Goal: Task Accomplishment & Management: Manage account settings

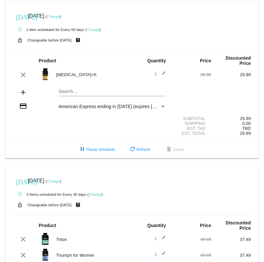
click at [60, 16] on link "Change" at bounding box center [53, 17] width 13 height 4
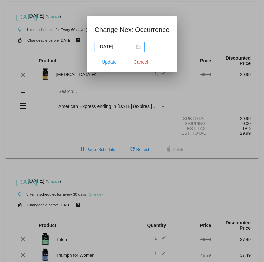
click at [136, 47] on div "[DATE]" at bounding box center [120, 46] width 42 height 7
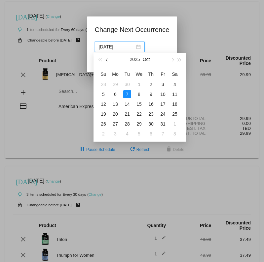
click at [107, 60] on span "button" at bounding box center [107, 59] width 3 height 3
click at [43, 123] on div at bounding box center [132, 131] width 264 height 262
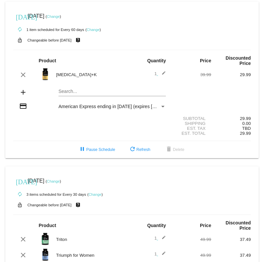
click at [96, 31] on link "Change" at bounding box center [92, 30] width 13 height 4
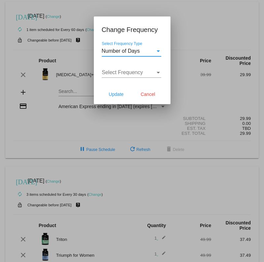
click at [151, 57] on div "Number of Days Select Frequency Type" at bounding box center [131, 52] width 59 height 21
click at [152, 53] on div "Number of Days" at bounding box center [128, 51] width 53 height 6
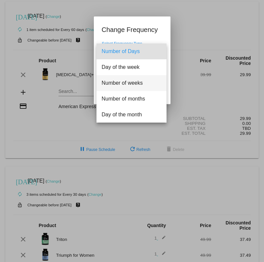
click at [152, 85] on span "Number of weeks" at bounding box center [131, 83] width 59 height 16
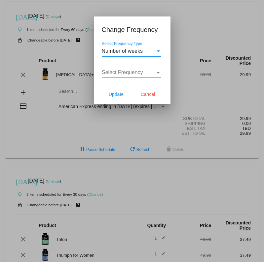
click at [150, 75] on div "Select Frequency" at bounding box center [128, 73] width 53 height 6
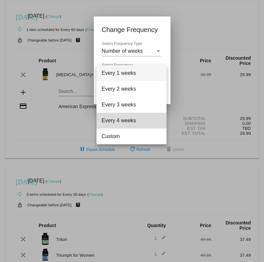
click at [136, 120] on span "Every 4 weeks" at bounding box center [131, 121] width 59 height 16
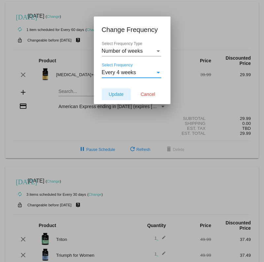
click at [125, 95] on button "Update" at bounding box center [116, 94] width 29 height 12
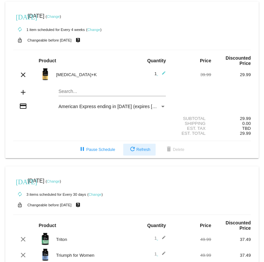
click at [132, 151] on mat-icon "refresh" at bounding box center [132, 150] width 8 height 8
click at [60, 16] on link "Change" at bounding box center [53, 17] width 13 height 4
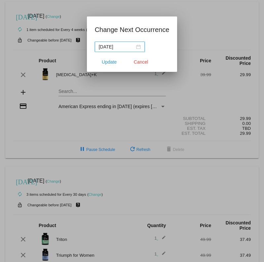
click at [134, 47] on div "[DATE]" at bounding box center [120, 46] width 42 height 7
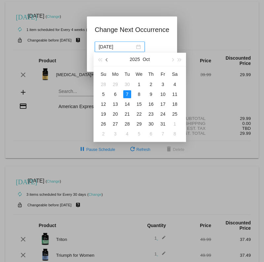
click at [108, 59] on button "button" at bounding box center [106, 59] width 7 height 13
click at [155, 85] on td "4" at bounding box center [151, 84] width 12 height 10
type input "2025-09-04"
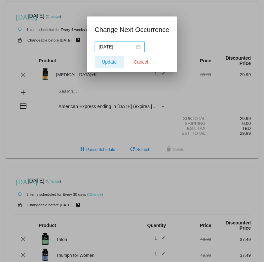
click at [113, 60] on span "Update" at bounding box center [109, 61] width 15 height 5
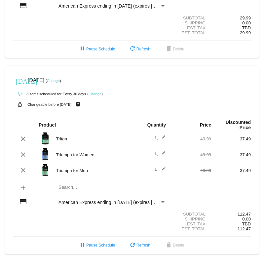
scroll to position [105, 0]
click at [64, 75] on div "today Sep 8 2025 ( Change )" at bounding box center [131, 80] width 237 height 13
click at [60, 79] on link "Change" at bounding box center [53, 81] width 13 height 4
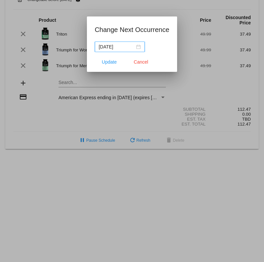
click at [137, 47] on div "2025-09-07" at bounding box center [120, 46] width 42 height 7
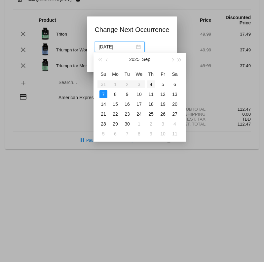
click at [147, 86] on div "4" at bounding box center [151, 84] width 8 height 8
type input "2025-09-04"
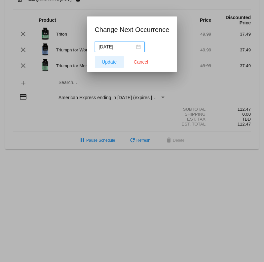
click at [108, 60] on span "Update" at bounding box center [109, 61] width 15 height 5
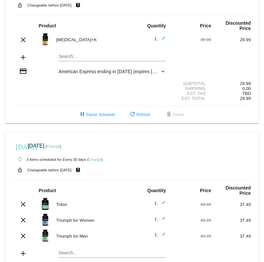
scroll to position [35, 0]
click at [163, 205] on mat-icon "edit" at bounding box center [162, 205] width 8 height 8
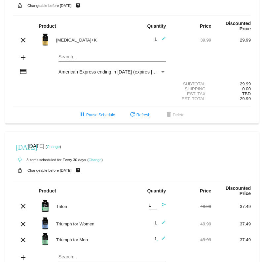
type input "2"
click at [155, 207] on input "2" at bounding box center [152, 205] width 8 height 5
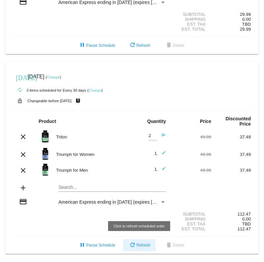
scroll to position [109, 0]
click at [131, 245] on mat-icon "refresh" at bounding box center [132, 246] width 8 height 8
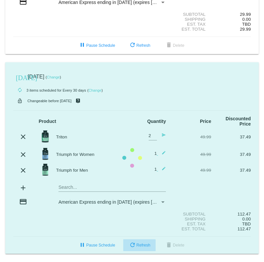
scroll to position [105, 0]
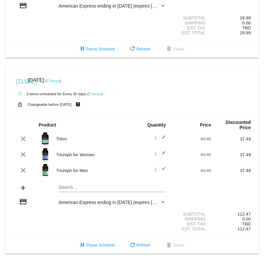
click at [161, 137] on mat-icon "edit" at bounding box center [162, 139] width 8 height 8
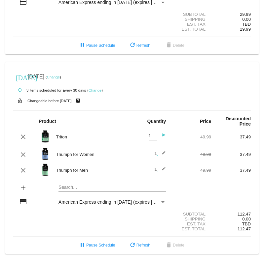
type input "2"
click at [155, 138] on input "2" at bounding box center [152, 136] width 8 height 5
click at [159, 202] on div "American Express ending in [DATE] (expires [CREDIT_CARD_DATA])" at bounding box center [108, 202] width 101 height 5
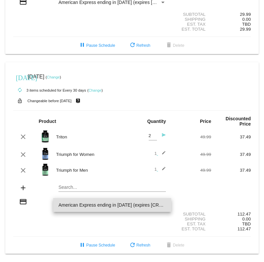
click at [159, 192] on div at bounding box center [132, 131] width 264 height 262
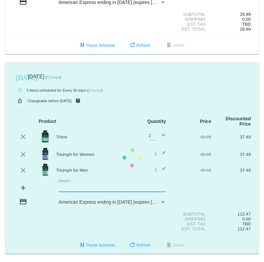
click at [155, 191] on mat-card "today Sep 4 2025 ( Change ) autorenew 3 items scheduled for Every 30 days ( Cha…" at bounding box center [131, 158] width 253 height 192
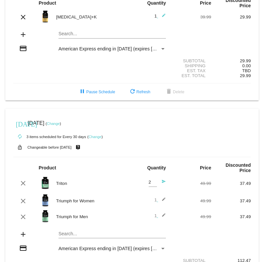
scroll to position [79, 0]
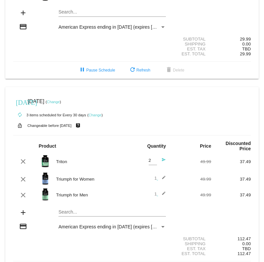
click at [47, 163] on img at bounding box center [45, 161] width 13 height 13
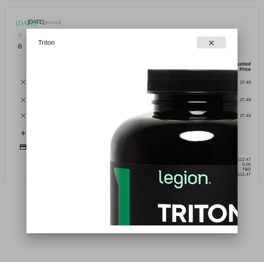
click at [201, 44] on button "close" at bounding box center [211, 43] width 29 height 12
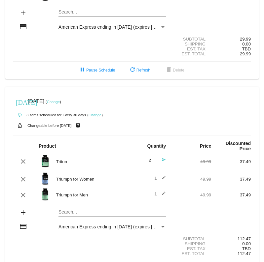
click at [160, 164] on mat-icon "send" at bounding box center [162, 162] width 8 height 8
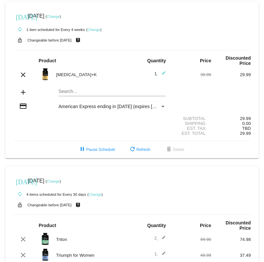
scroll to position [0, 0]
